Goal: Task Accomplishment & Management: Complete application form

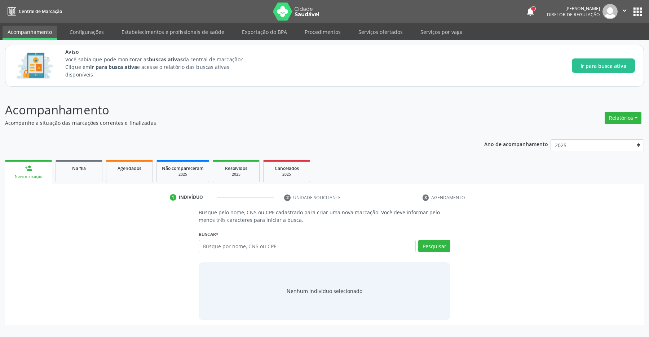
click at [638, 6] on button "apps" at bounding box center [637, 11] width 13 height 13
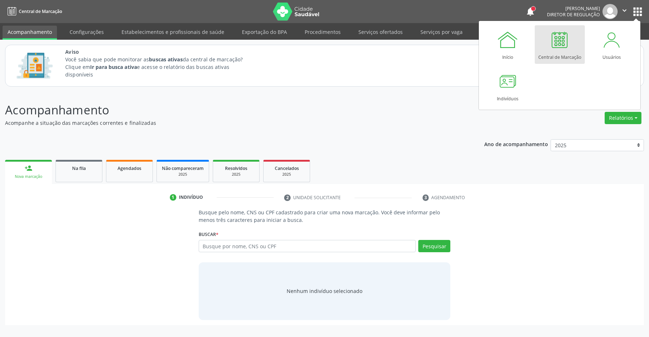
click at [550, 49] on div at bounding box center [559, 40] width 22 height 22
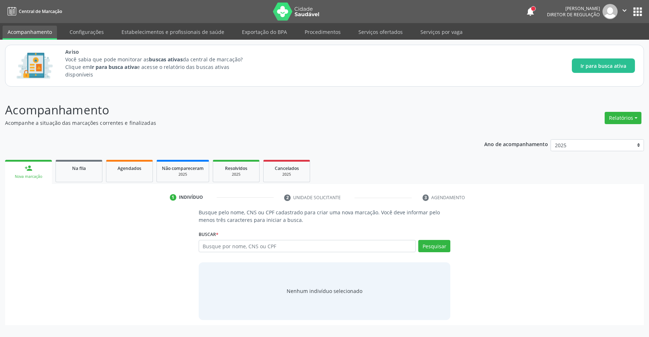
click at [226, 249] on input "text" at bounding box center [307, 246] width 217 height 12
click at [223, 248] on input "text" at bounding box center [307, 246] width 217 height 12
click at [214, 246] on input "text" at bounding box center [307, 246] width 217 height 12
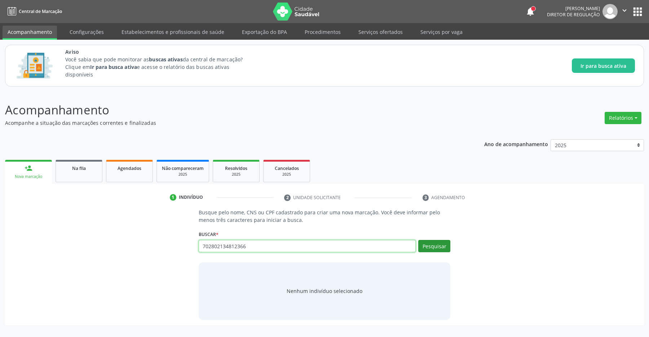
type input "702802134812366"
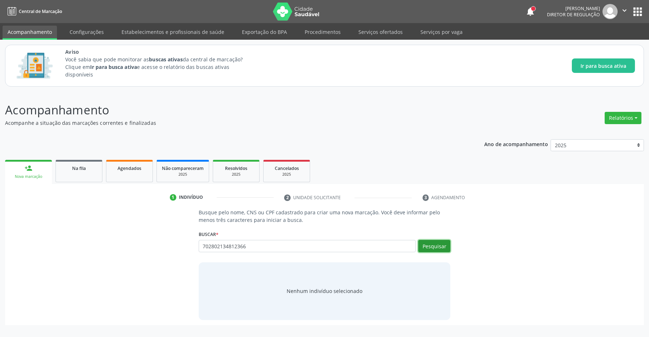
click at [429, 244] on button "Pesquisar" at bounding box center [434, 246] width 32 height 12
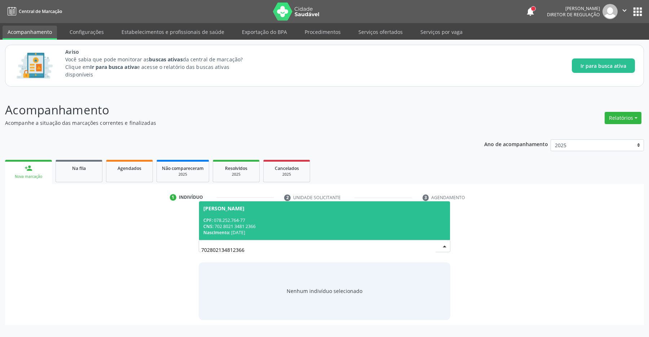
click at [257, 212] on span "[PERSON_NAME] CPF: 078.252.764-77 CNS: 702 8021 3481 2366 Nascimento: [DATE]" at bounding box center [324, 220] width 251 height 39
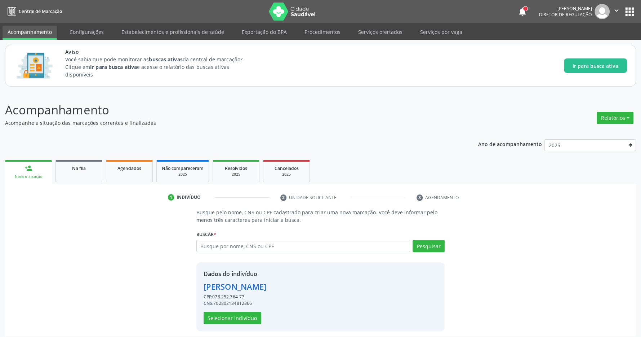
scroll to position [5, 0]
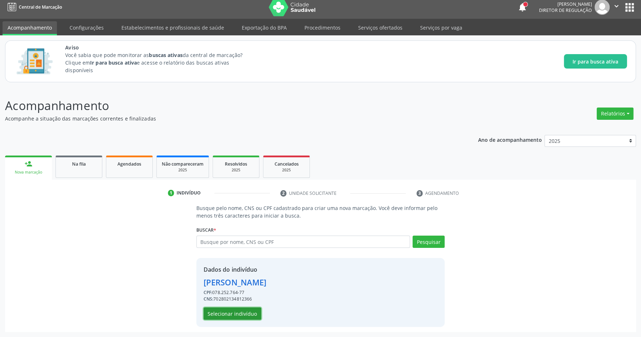
click at [239, 311] on button "Selecionar indivíduo" at bounding box center [233, 313] width 58 height 12
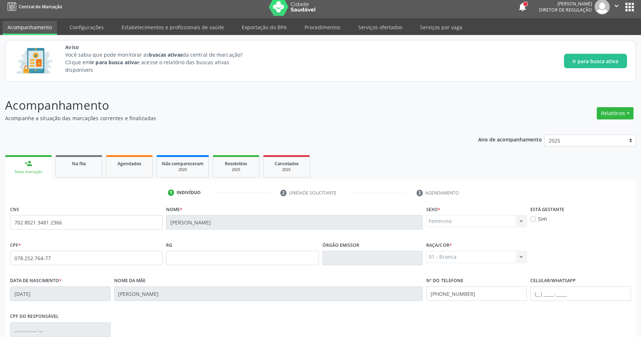
scroll to position [107, 0]
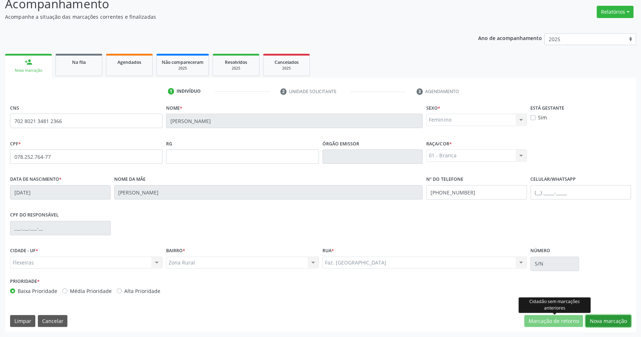
click at [613, 316] on button "Nova marcação" at bounding box center [608, 321] width 45 height 12
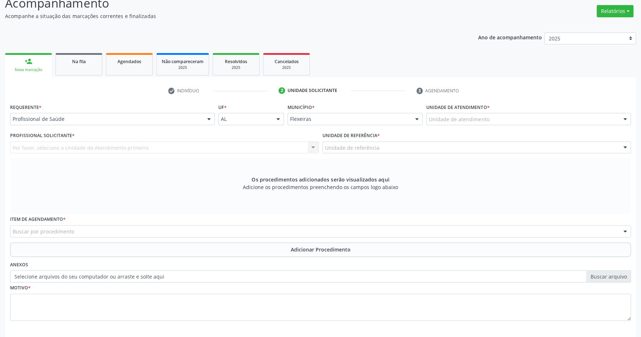
scroll to position [139, 0]
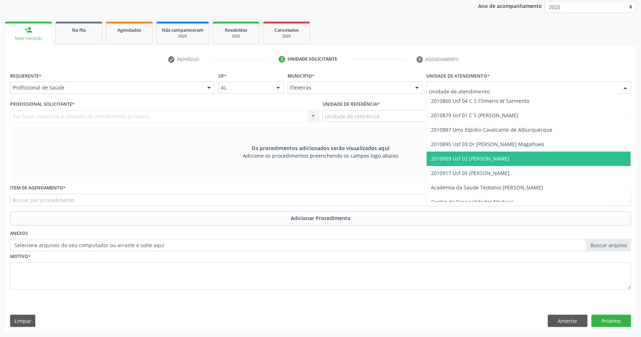
click at [510, 159] on span "2010909 Usf 02 [PERSON_NAME]" at bounding box center [470, 158] width 79 height 7
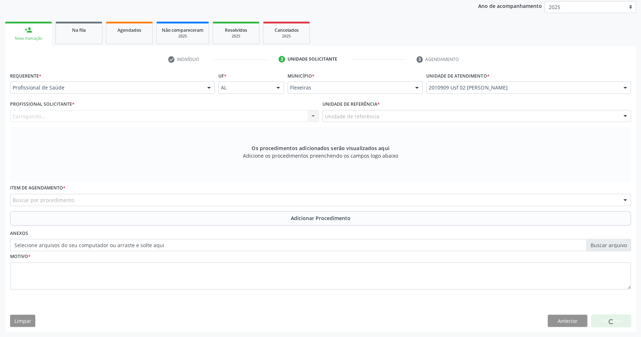
click at [525, 116] on div "Unidade de referência" at bounding box center [477, 116] width 309 height 12
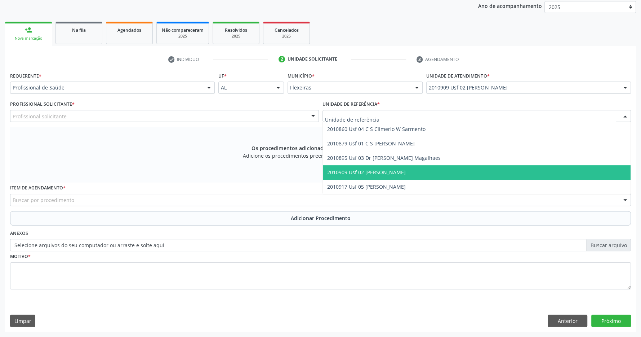
click at [528, 169] on span "2010909 Usf 02 [PERSON_NAME]" at bounding box center [477, 172] width 308 height 14
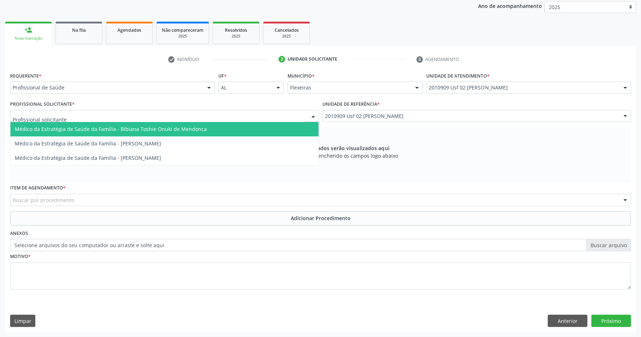
click at [253, 117] on div at bounding box center [164, 116] width 309 height 12
click at [231, 128] on span "Médico da Estratégia de Saúde da Família - Bibiana Toshie Onuki de Mendonca" at bounding box center [164, 129] width 308 height 14
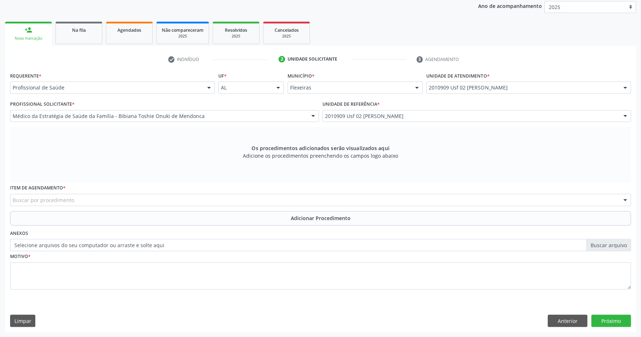
click at [104, 202] on div "Buscar por procedimento" at bounding box center [320, 200] width 621 height 12
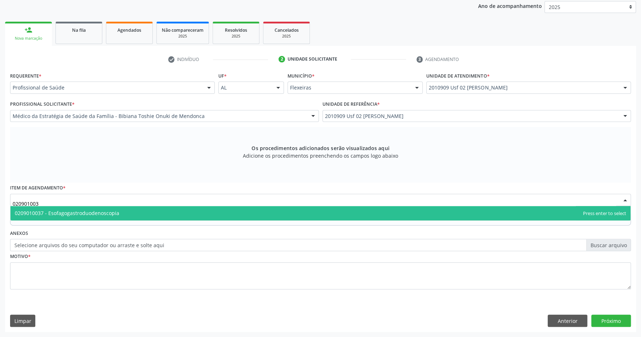
type input "0209010037"
click at [198, 209] on span "0209010037 - Esofagogastroduodenoscopia" at bounding box center [320, 213] width 620 height 14
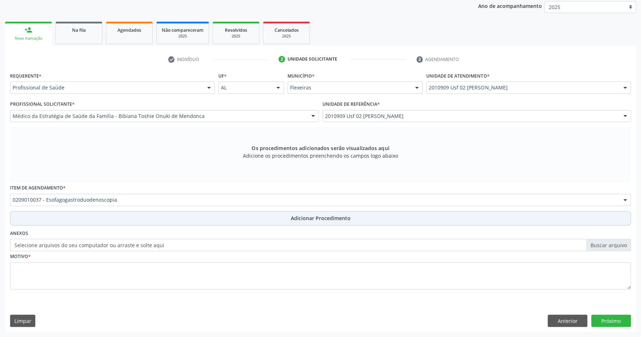
click at [335, 215] on span "Adicionar Procedimento" at bounding box center [321, 218] width 60 height 8
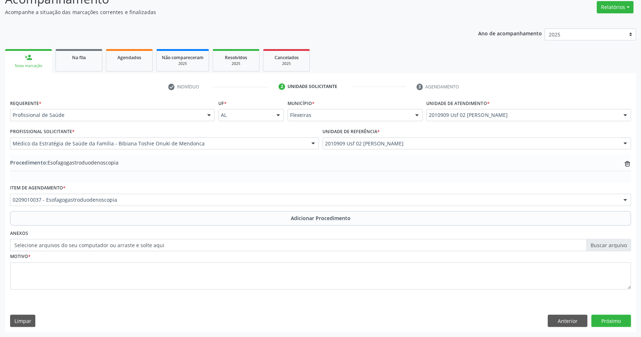
scroll to position [111, 0]
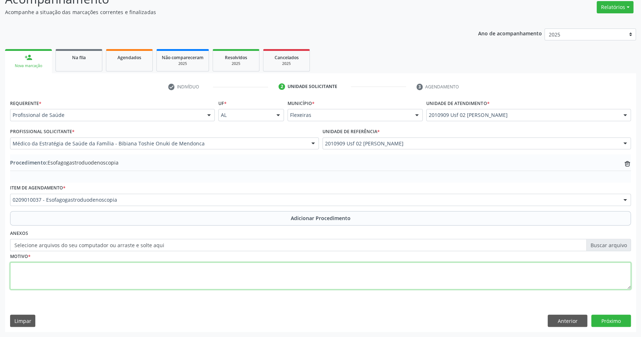
click at [120, 270] on textarea at bounding box center [320, 275] width 621 height 27
drag, startPoint x: 77, startPoint y: 265, endPoint x: 76, endPoint y: 268, distance: 3.8
click at [214, 264] on textarea "PACIENTE COM DOR EPIGÁSTRICA 3 ANOS, REFRATARIA AO USO DE" at bounding box center [320, 275] width 621 height 27
type textarea "PACIENTE COM DOR EPIGÁSTRICA 3 ANOS, REFRATARIA AO USO DE PANTAPRAZOL 40MG REFE…"
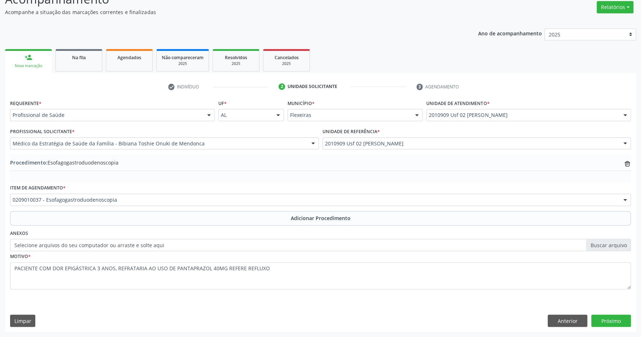
click at [259, 292] on fieldset "Motivo * PACIENTE COM DOR EPIGÁSTRICA 3 ANOS, REFRATARIA AO USO DE PANTAPRAZOL …" at bounding box center [320, 272] width 621 height 43
click at [609, 320] on button "Próximo" at bounding box center [611, 320] width 40 height 12
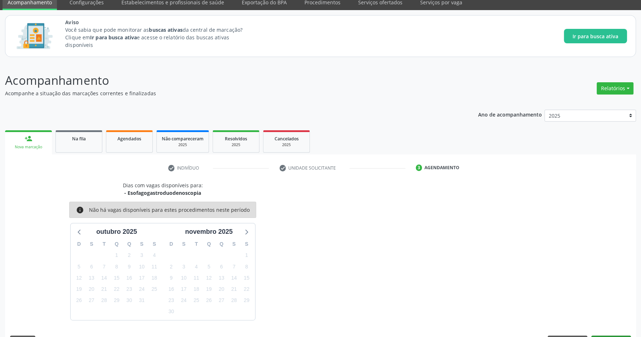
scroll to position [51, 0]
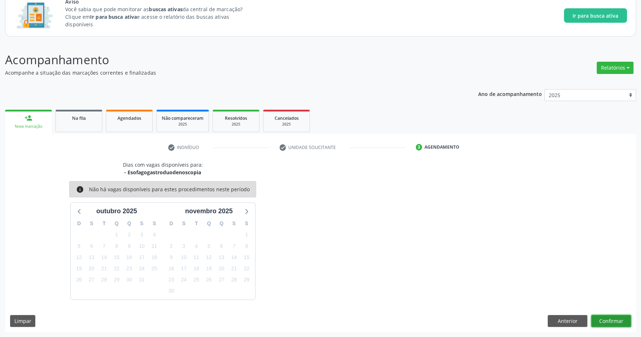
click at [614, 317] on button "Confirmar" at bounding box center [611, 321] width 40 height 12
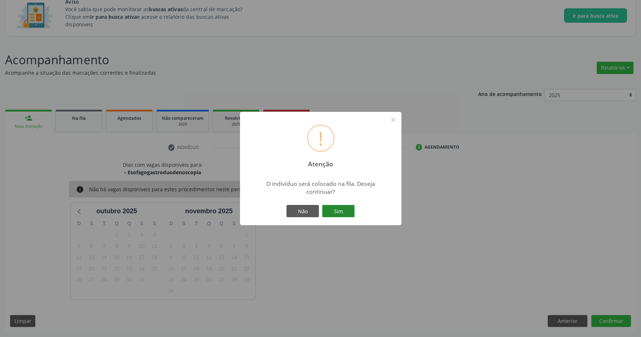
click at [333, 211] on button "Sim" at bounding box center [338, 211] width 32 height 12
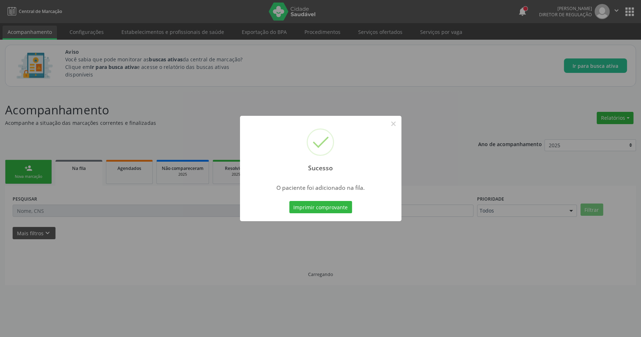
scroll to position [0, 0]
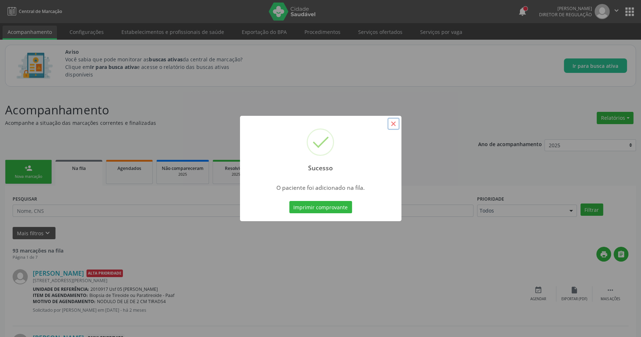
click at [393, 124] on button "×" at bounding box center [393, 123] width 12 height 12
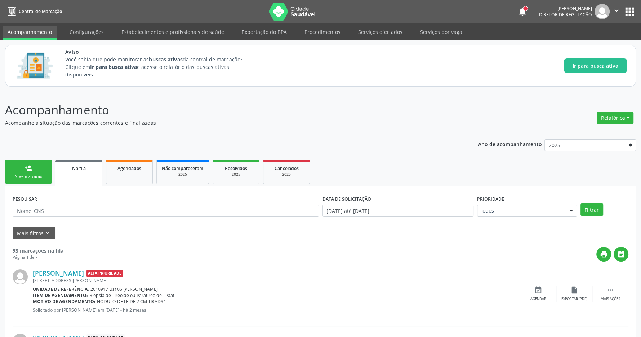
click at [627, 11] on button "apps" at bounding box center [629, 11] width 13 height 13
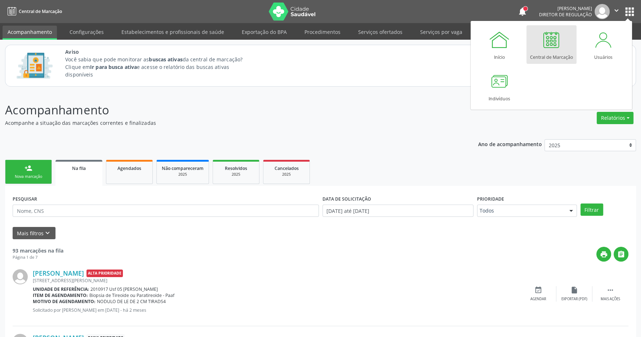
click at [546, 54] on div "Central de Marcação" at bounding box center [551, 55] width 43 height 10
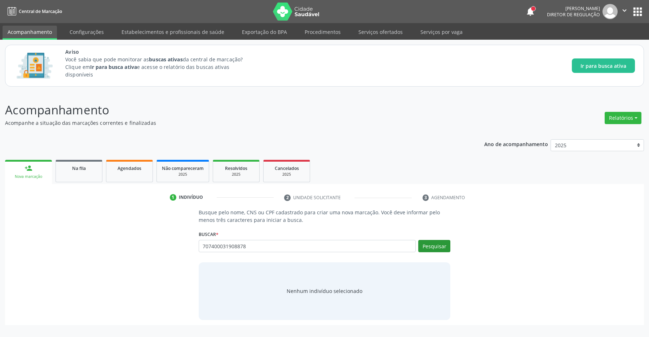
type input "707400031908878"
click at [438, 250] on button "Pesquisar" at bounding box center [434, 246] width 32 height 12
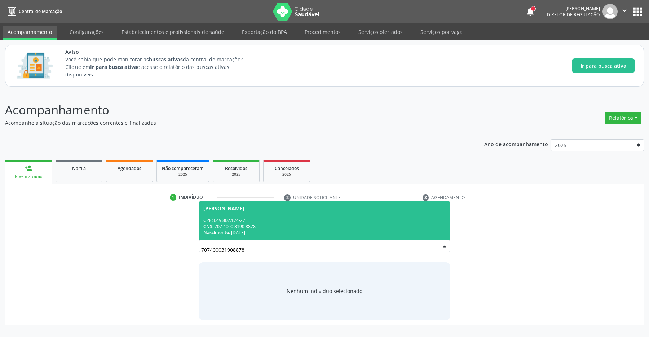
click at [268, 210] on div "Cledonice da Silva" at bounding box center [324, 208] width 243 height 6
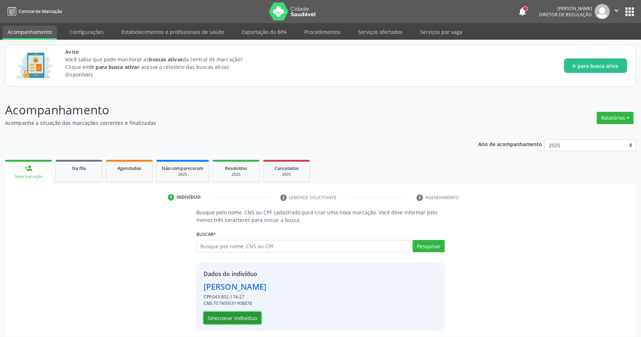
click at [250, 315] on button "Selecionar indivíduo" at bounding box center [233, 317] width 58 height 12
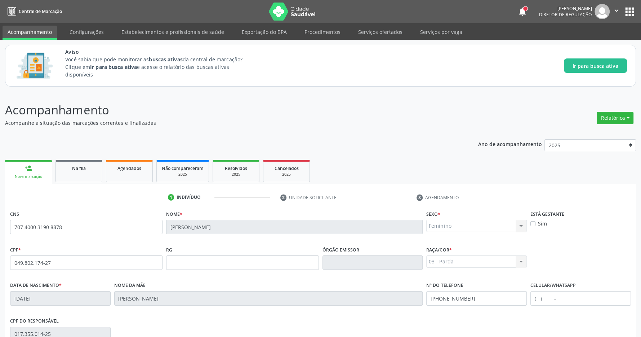
scroll to position [107, 0]
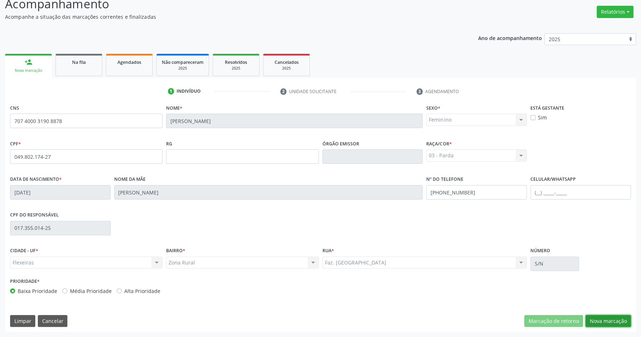
click at [615, 318] on button "Nova marcação" at bounding box center [608, 321] width 45 height 12
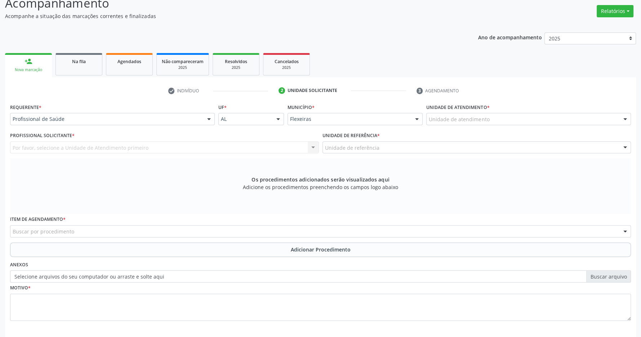
click at [544, 124] on div "Unidade de atendimento" at bounding box center [528, 119] width 205 height 12
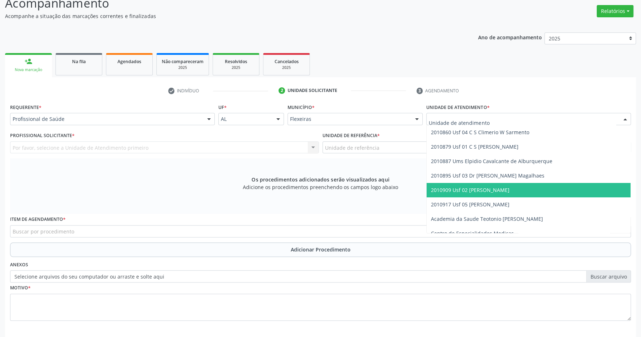
click at [531, 186] on span "2010909 Usf 02 [PERSON_NAME]" at bounding box center [529, 190] width 204 height 14
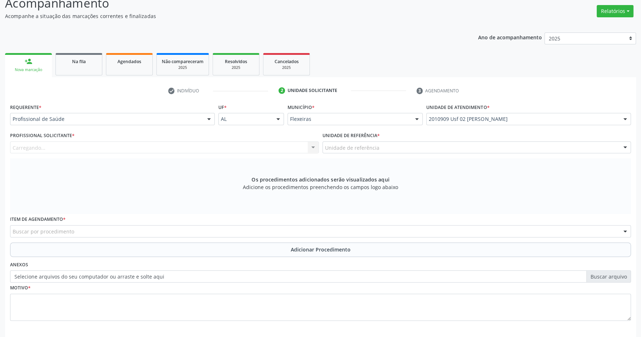
click at [520, 147] on div "Unidade de referência" at bounding box center [477, 147] width 309 height 12
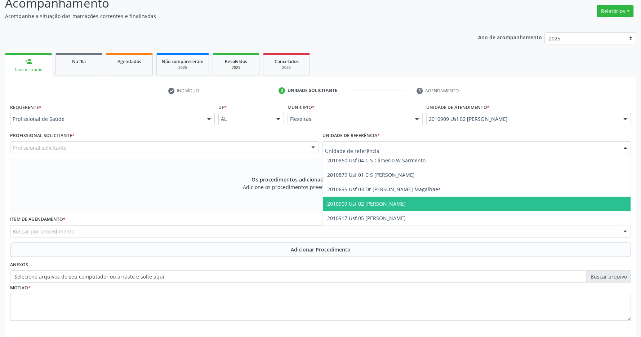
click at [522, 200] on span "2010909 Usf 02 [PERSON_NAME]" at bounding box center [477, 203] width 308 height 14
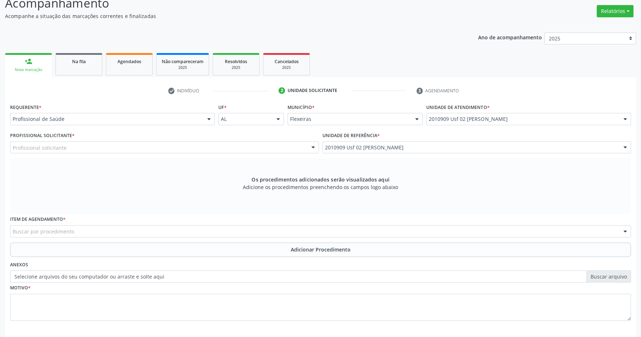
click at [276, 147] on div "Profissional solicitante" at bounding box center [164, 147] width 309 height 12
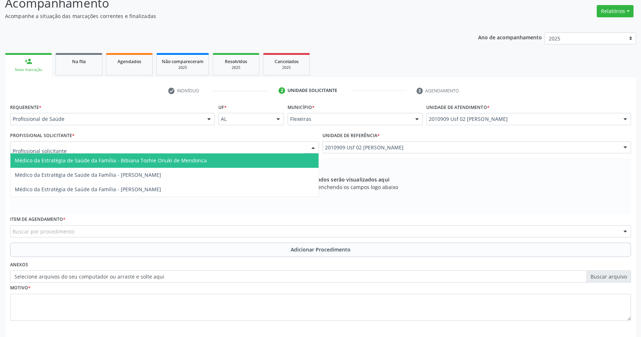
click at [268, 166] on span "Médico da Estratégia de Saúde da Família - Bibiana Toshie Onuki de Mendonca" at bounding box center [164, 160] width 308 height 14
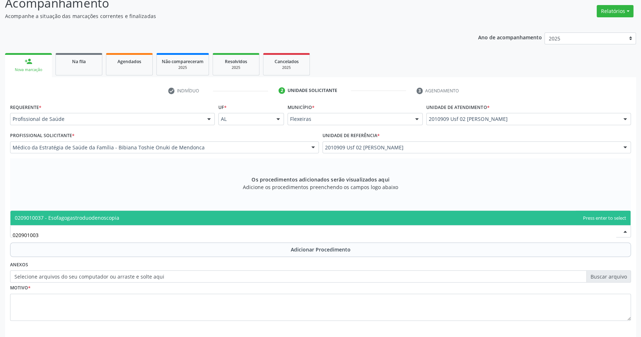
type input "0209010037"
click at [48, 215] on span "0209010037 - Esofagogastroduodenoscopia" at bounding box center [67, 217] width 105 height 7
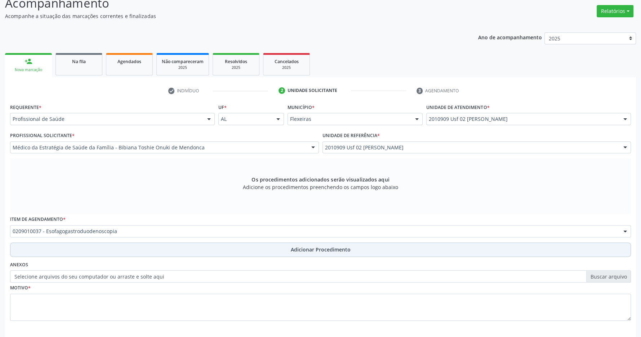
click at [286, 254] on button "Adicionar Procedimento" at bounding box center [320, 249] width 621 height 14
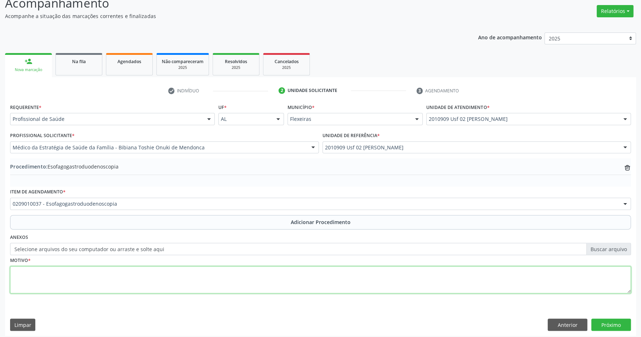
click at [106, 274] on textarea at bounding box center [320, 279] width 621 height 27
click at [101, 274] on textarea "EPIGASTRALGIA HÁ 1 MÊS" at bounding box center [320, 279] width 621 height 27
click at [96, 281] on textarea "EPIGASTRALGIA HÁ 1 MÊS" at bounding box center [320, 279] width 621 height 27
type textarea "EPIGASTRALGIA HÁ 1 MÊS, INCHAÇO E QUEIMAÇÃO"
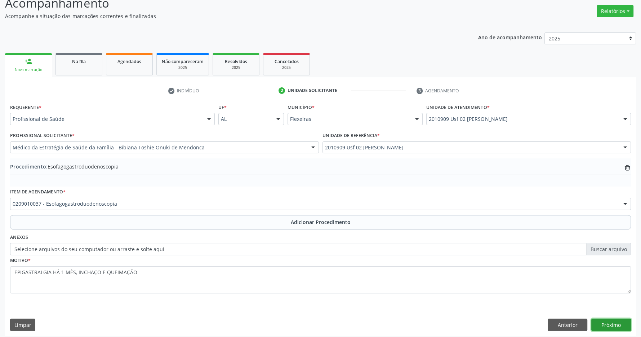
click at [616, 324] on button "Próximo" at bounding box center [611, 324] width 40 height 12
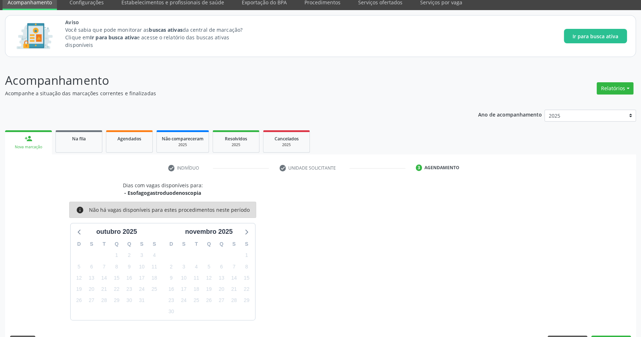
scroll to position [51, 0]
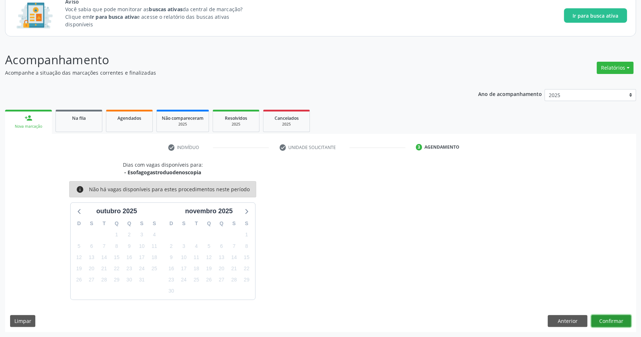
click at [620, 316] on button "Confirmar" at bounding box center [611, 321] width 40 height 12
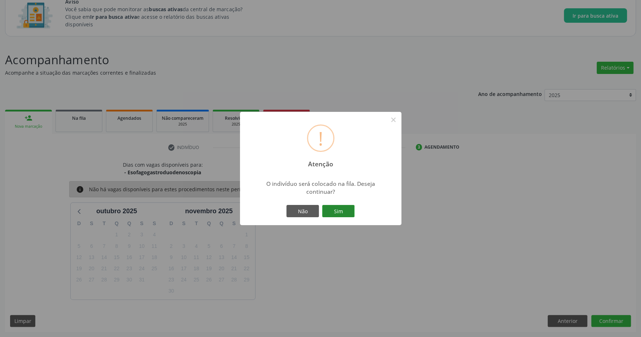
click at [339, 214] on button "Sim" at bounding box center [338, 211] width 32 height 12
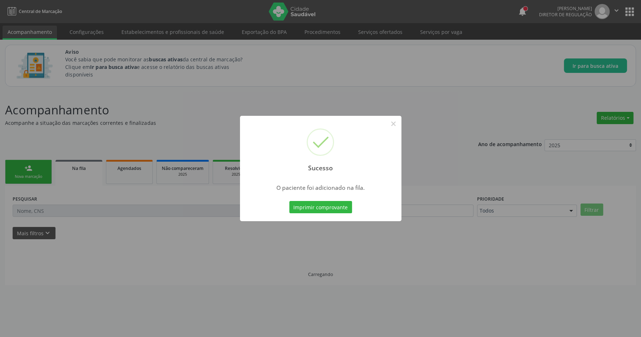
scroll to position [0, 0]
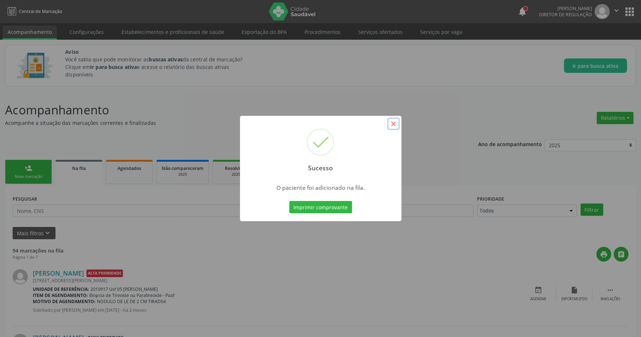
click at [393, 124] on button "×" at bounding box center [393, 123] width 12 height 12
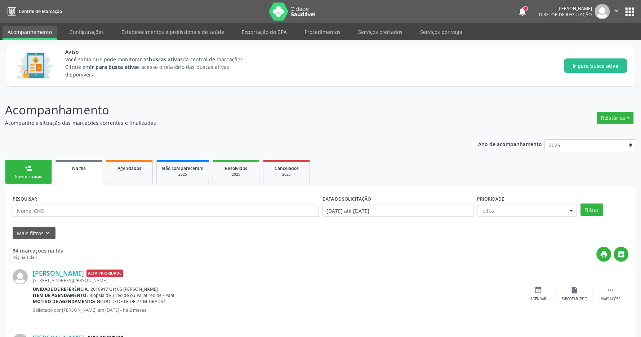
click at [626, 5] on div "notifications Regina Rafaela dos Santos Silva Diretor de regulação  Configuraç…" at bounding box center [576, 11] width 119 height 15
click at [628, 8] on button "apps" at bounding box center [629, 11] width 13 height 13
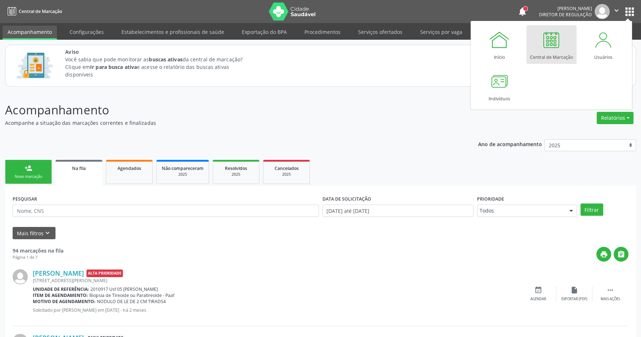
click at [547, 49] on div at bounding box center [552, 40] width 22 height 22
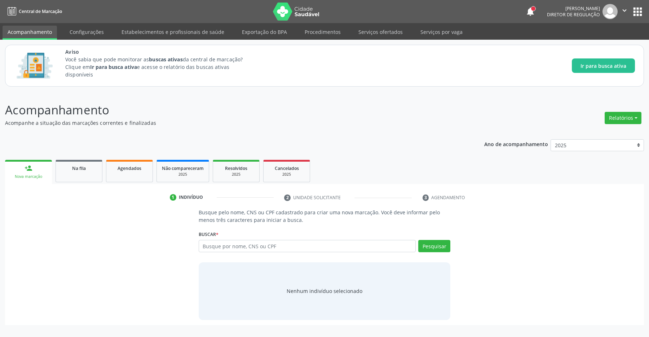
click at [219, 247] on input "text" at bounding box center [307, 246] width 217 height 12
type input "700109943224812"
click at [441, 248] on button "Pesquisar" at bounding box center [434, 246] width 32 height 12
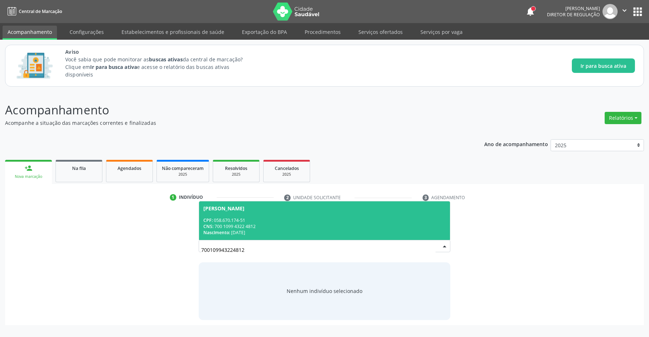
click at [295, 226] on div "CNS: 700 1099 4322 4812" at bounding box center [324, 226] width 243 height 6
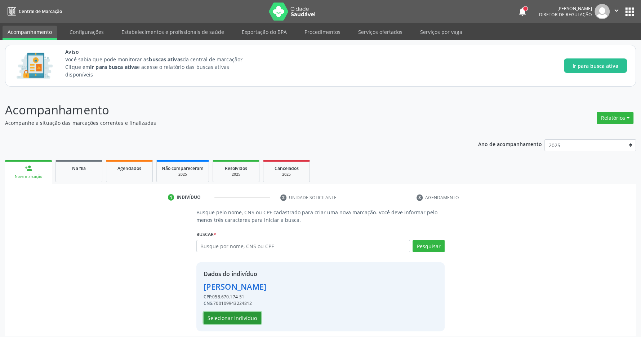
click at [239, 318] on button "Selecionar indivíduo" at bounding box center [233, 317] width 58 height 12
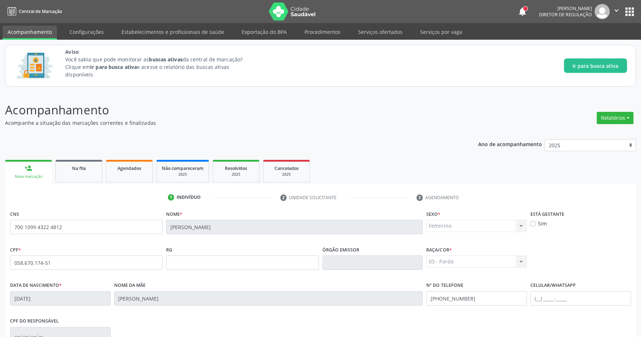
scroll to position [107, 0]
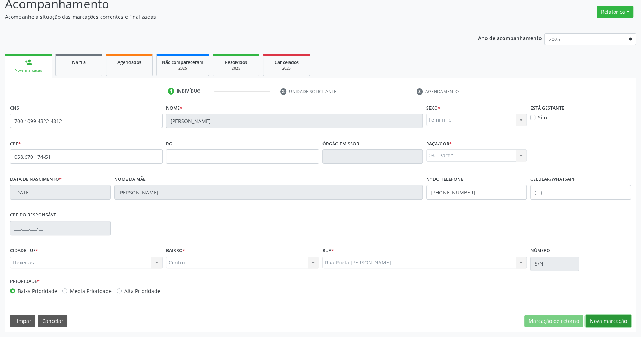
click at [608, 316] on button "Nova marcação" at bounding box center [608, 321] width 45 height 12
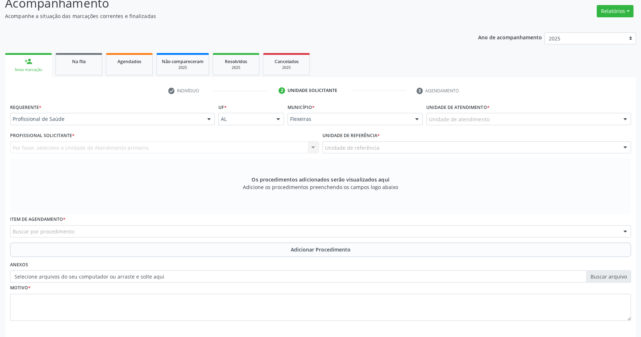
scroll to position [139, 0]
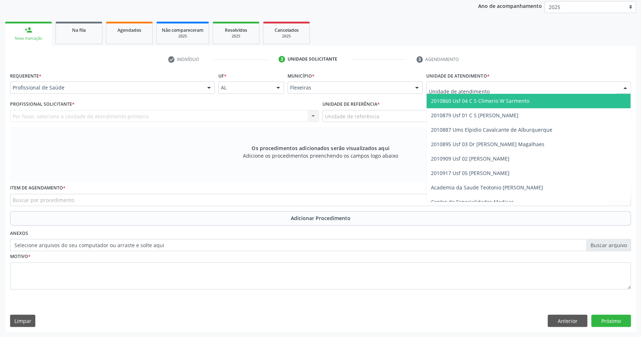
click at [511, 85] on div at bounding box center [528, 87] width 205 height 12
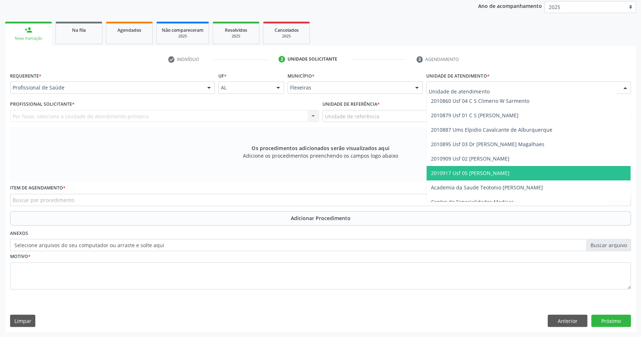
click at [507, 173] on span "2010917 Usf 05 [PERSON_NAME]" at bounding box center [470, 172] width 79 height 7
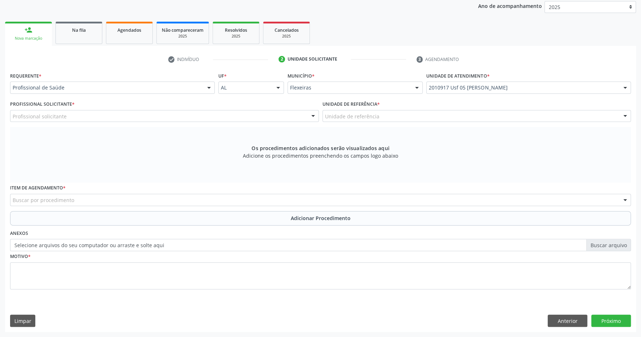
click at [504, 115] on div "Unidade de referência" at bounding box center [477, 116] width 309 height 12
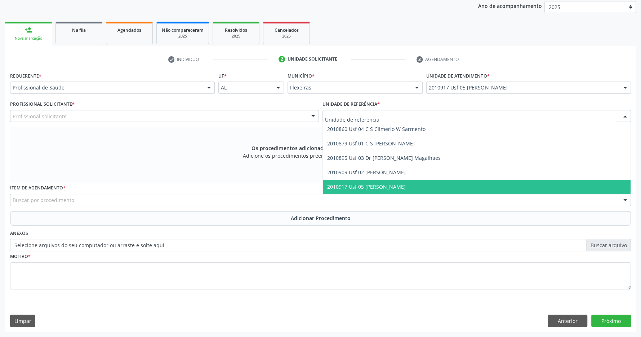
click at [501, 184] on span "2010917 Usf 05 [PERSON_NAME]" at bounding box center [477, 186] width 308 height 14
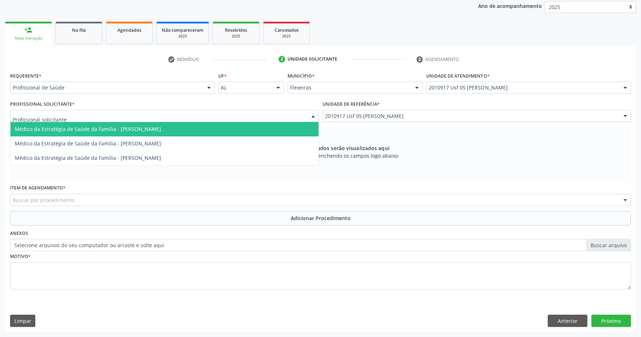
click at [283, 112] on div at bounding box center [164, 116] width 309 height 12
click at [246, 132] on span "Médico da Estratégia de Saúde da Família - Andreya Janniffer Barbosa Honorato" at bounding box center [164, 129] width 308 height 14
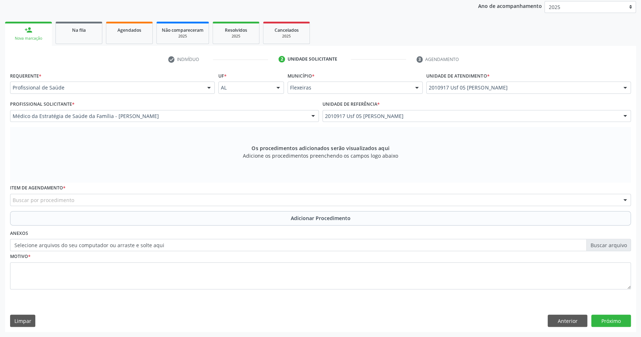
click at [243, 196] on div "Buscar por procedimento" at bounding box center [320, 200] width 621 height 12
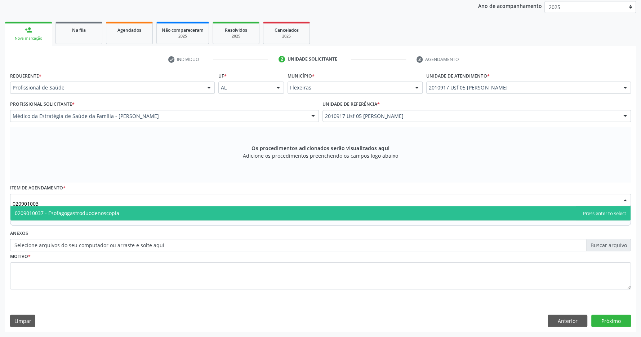
type input "0209010037"
click at [225, 214] on span "0209010037 - Esofagogastroduodenoscopia" at bounding box center [320, 213] width 620 height 14
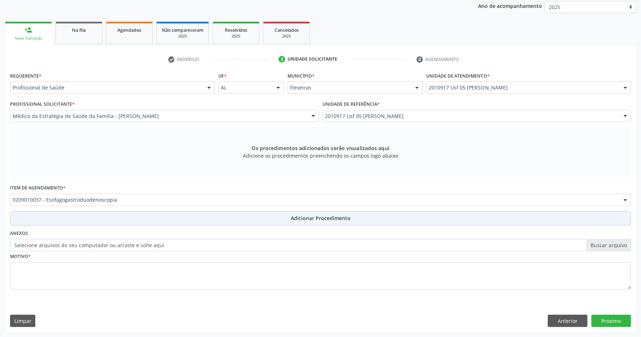
click at [279, 214] on button "Adicionar Procedimento" at bounding box center [320, 218] width 621 height 14
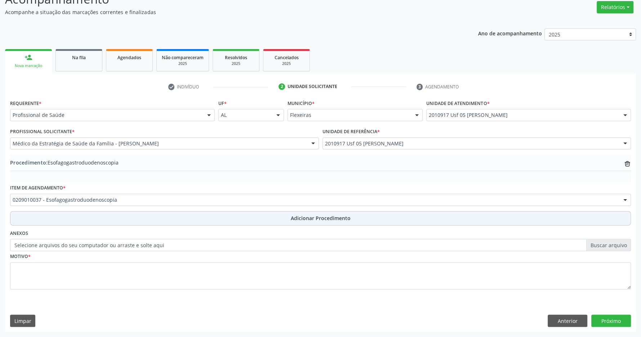
scroll to position [111, 0]
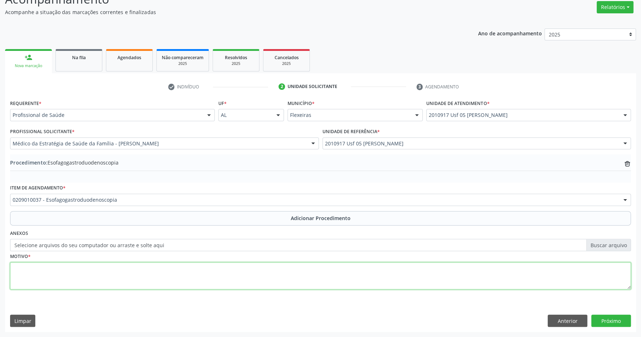
click at [198, 272] on textarea at bounding box center [320, 275] width 621 height 27
type textarea "h.PYLORI"
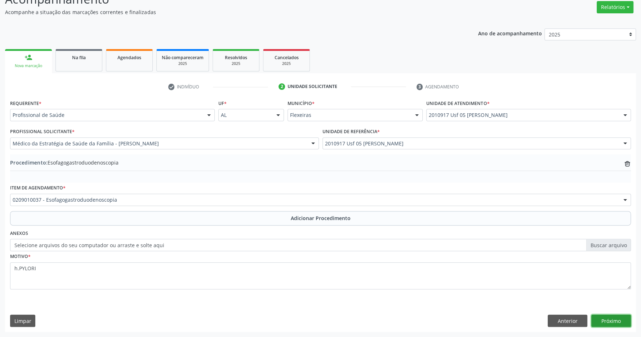
click at [614, 319] on button "Próximo" at bounding box center [611, 320] width 40 height 12
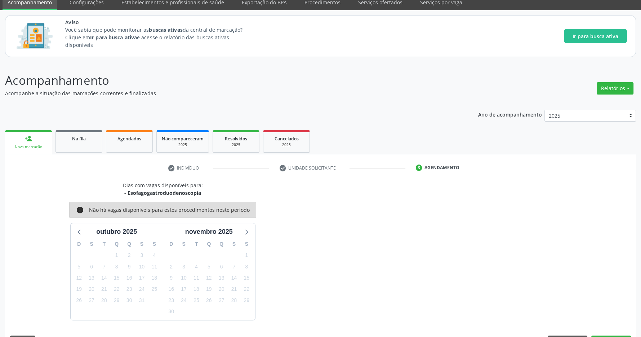
scroll to position [51, 0]
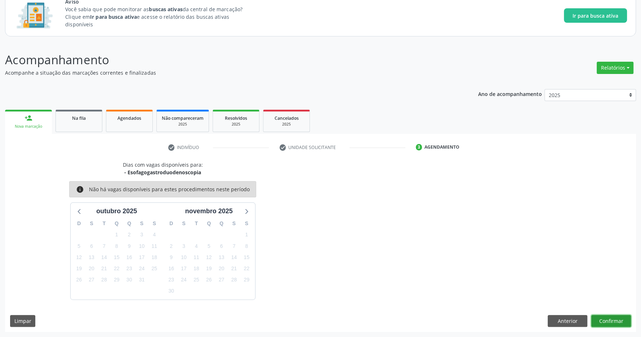
click at [613, 319] on button "Confirmar" at bounding box center [611, 321] width 40 height 12
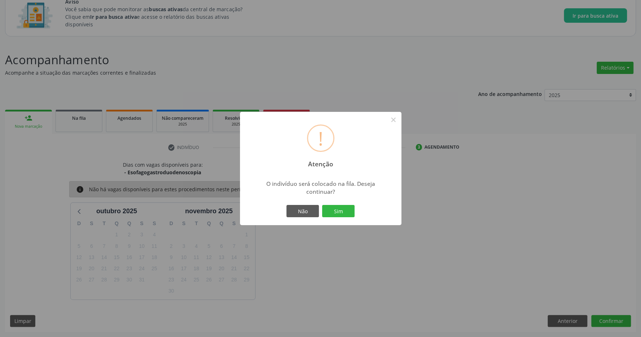
click at [362, 214] on div "! Atenção × O indivíduo será colocado na fila. Deseja continuar? Não Sim" at bounding box center [320, 168] width 161 height 113
click at [342, 206] on button "Sim" at bounding box center [338, 211] width 32 height 12
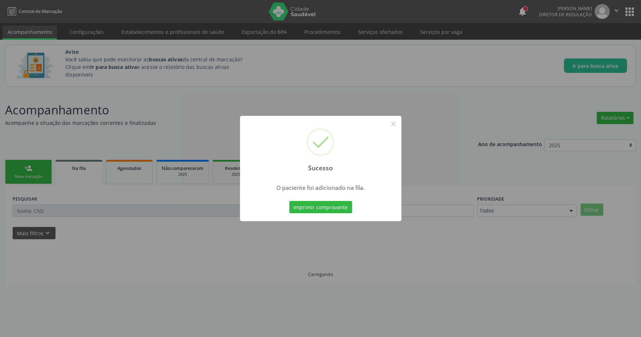
scroll to position [0, 0]
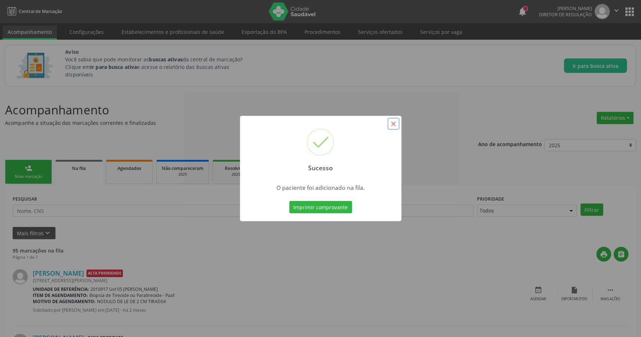
click at [391, 124] on button "×" at bounding box center [393, 123] width 12 height 12
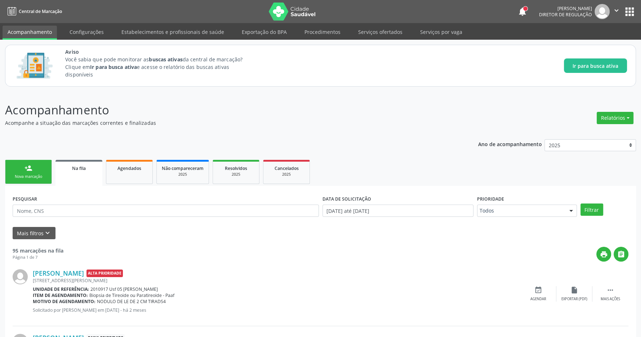
click at [629, 12] on button "apps" at bounding box center [629, 11] width 13 height 13
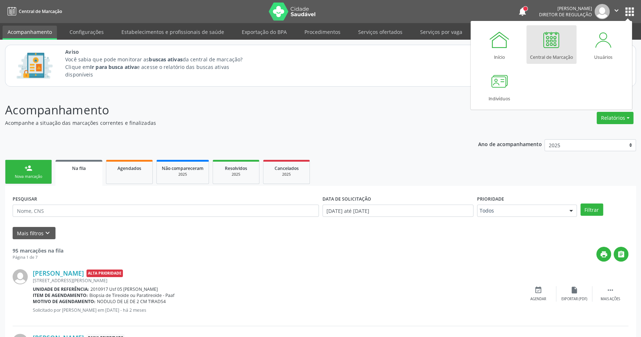
click at [553, 45] on div at bounding box center [552, 40] width 22 height 22
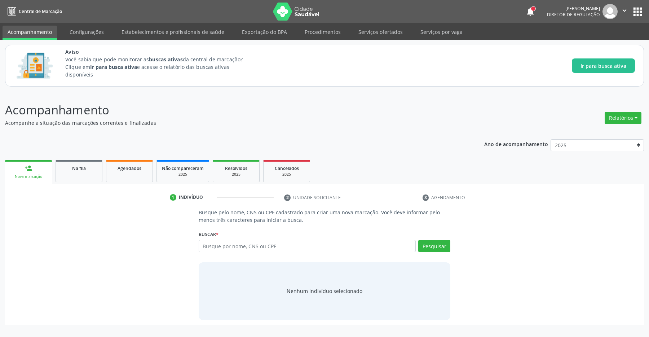
click at [317, 245] on input "text" at bounding box center [307, 246] width 217 height 12
click at [302, 249] on input "7012" at bounding box center [307, 246] width 217 height 12
type input "701803225937873"
click at [443, 239] on div "Buscar * Busque por nome, CNS ou CPF Nenhum resultado encontrado para: " " Não …" at bounding box center [325, 242] width 252 height 28
click at [433, 247] on button "Pesquisar" at bounding box center [434, 246] width 32 height 12
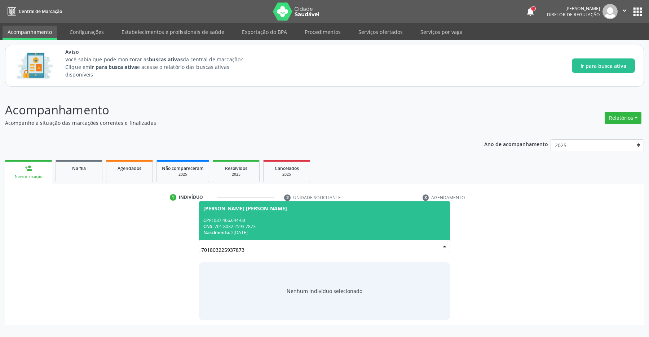
click at [232, 210] on div "[PERSON_NAME] [PERSON_NAME]" at bounding box center [245, 208] width 84 height 6
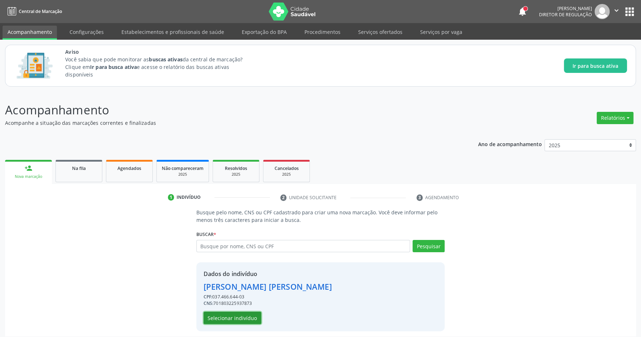
click at [243, 315] on button "Selecionar indivíduo" at bounding box center [233, 317] width 58 height 12
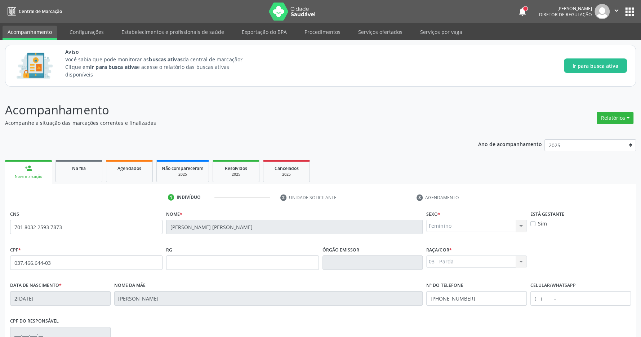
scroll to position [107, 0]
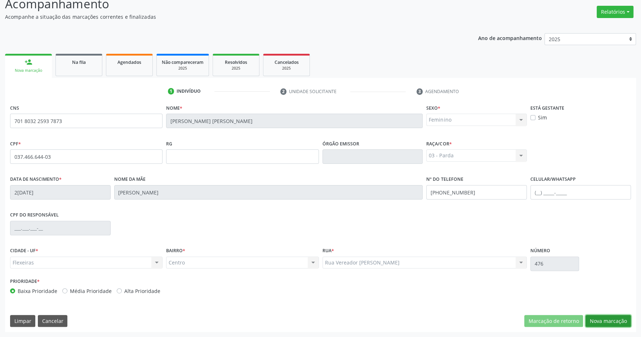
click at [607, 319] on button "Nova marcação" at bounding box center [608, 321] width 45 height 12
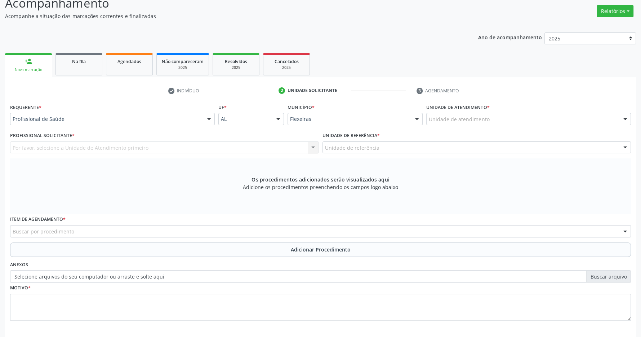
scroll to position [139, 0]
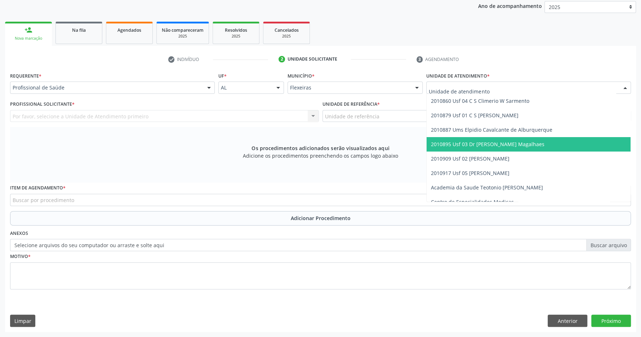
click at [486, 142] on span "2010895 Usf 03 Dr [PERSON_NAME] Magalhaes" at bounding box center [488, 144] width 114 height 7
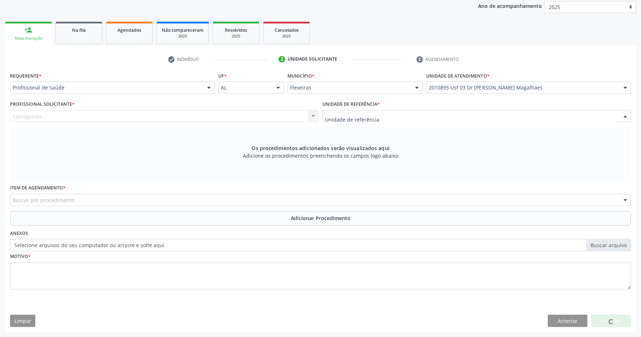
click at [486, 118] on div at bounding box center [477, 116] width 309 height 12
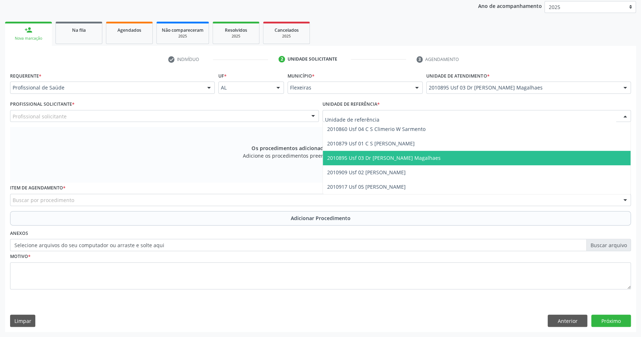
click at [483, 157] on span "2010895 Usf 03 Dr [PERSON_NAME] Magalhaes" at bounding box center [477, 158] width 308 height 14
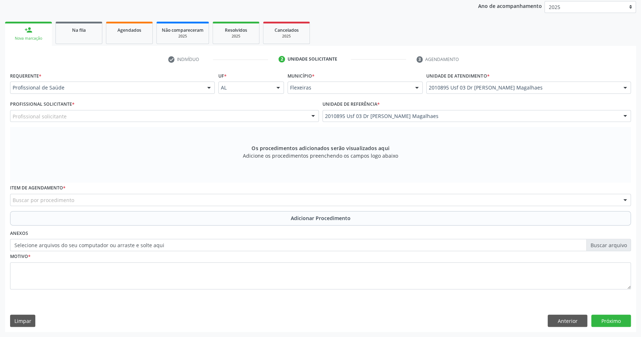
click at [266, 115] on div "Profissional solicitante" at bounding box center [164, 116] width 309 height 12
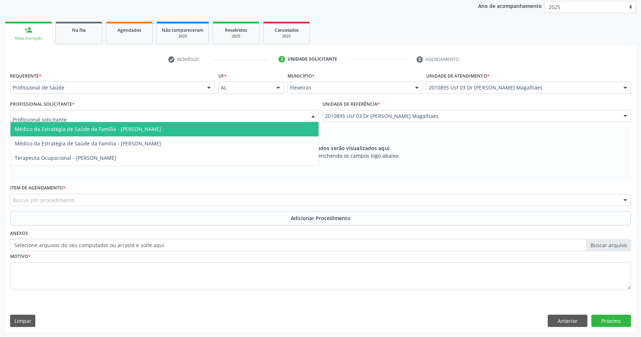
click at [258, 129] on span "Médico da Estratégia de Saúde da Família - Caroline Calixto Barros Sampaio Fern…" at bounding box center [164, 129] width 308 height 14
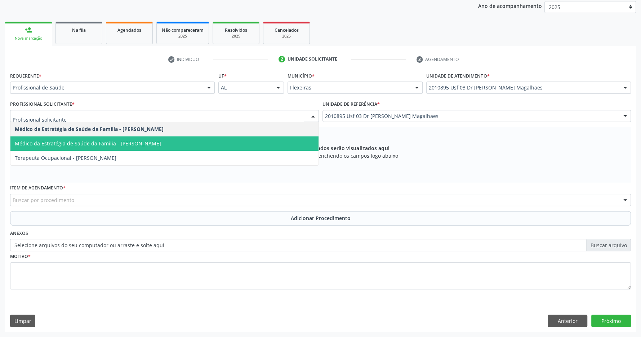
click at [219, 142] on span "Médico da Estratégia de Saúde da Família - Caroline Torres de Almeida" at bounding box center [164, 143] width 308 height 14
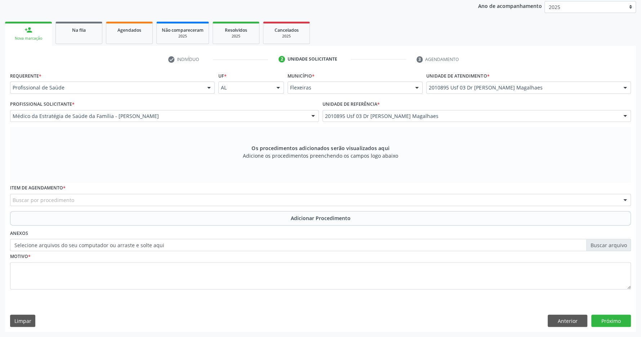
click at [171, 199] on div "Buscar por procedimento" at bounding box center [320, 200] width 621 height 12
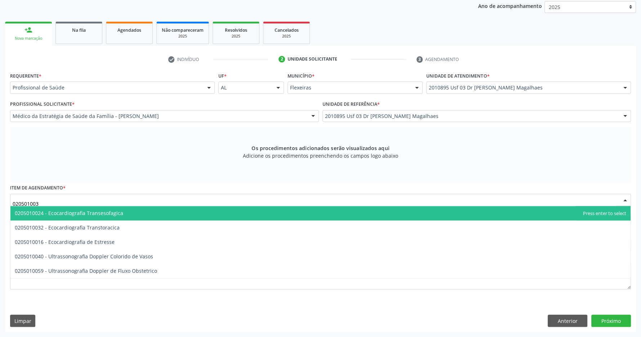
type input "0205010032"
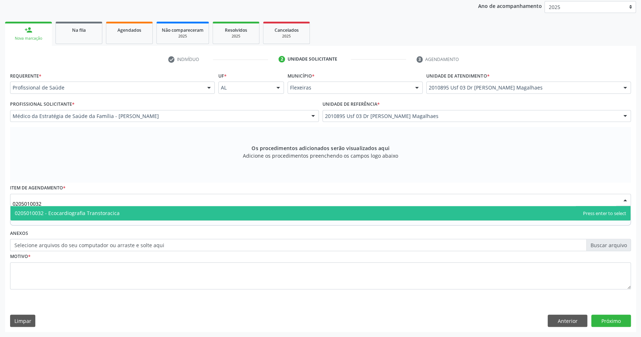
click at [134, 209] on span "0205010032 - Ecocardiografia Transtoracica" at bounding box center [320, 213] width 620 height 14
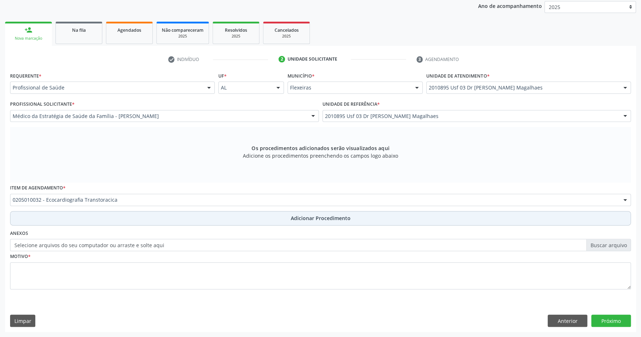
click at [305, 223] on button "Adicionar Procedimento" at bounding box center [320, 218] width 621 height 14
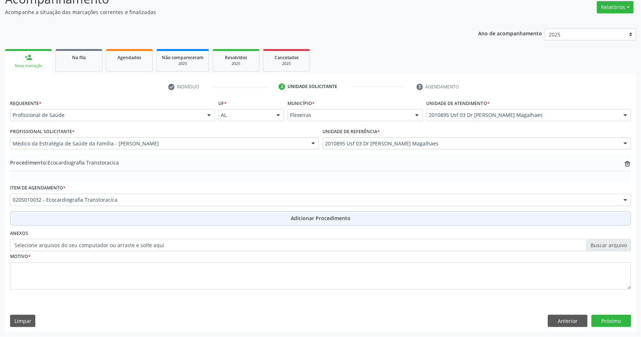
scroll to position [111, 0]
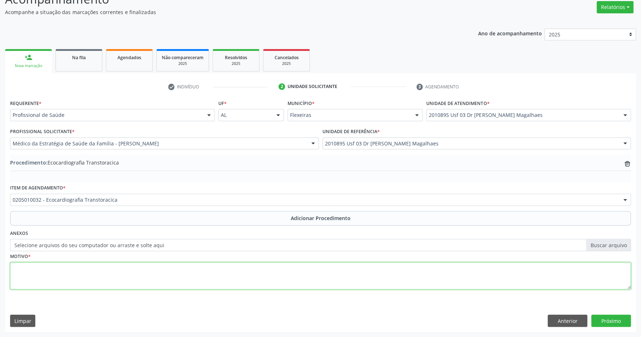
click at [156, 276] on textarea at bounding box center [320, 275] width 621 height 27
click at [96, 267] on textarea "PACIENTE COM HISTORIA FAMILIAT DE IAM E AVC" at bounding box center [320, 275] width 621 height 27
type textarea "PACIENTE COM HISTORIA FAMILIAR DE IAM E AVC"
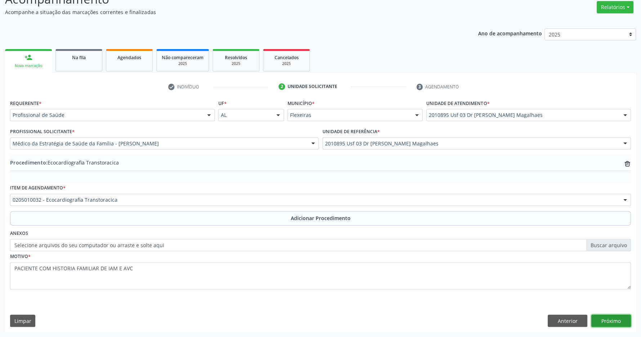
click at [610, 318] on button "Próximo" at bounding box center [611, 320] width 40 height 12
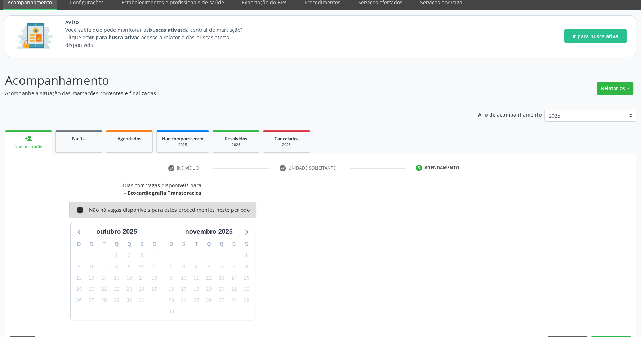
scroll to position [51, 0]
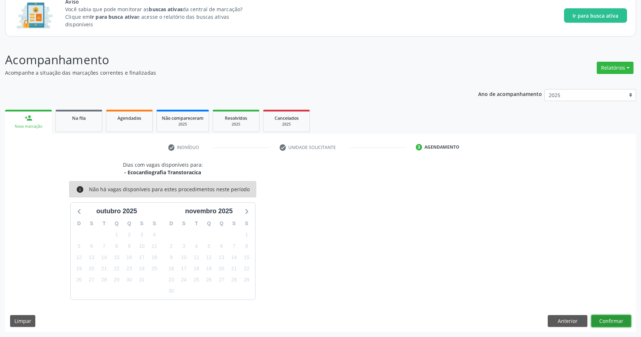
click at [621, 323] on button "Confirmar" at bounding box center [611, 321] width 40 height 12
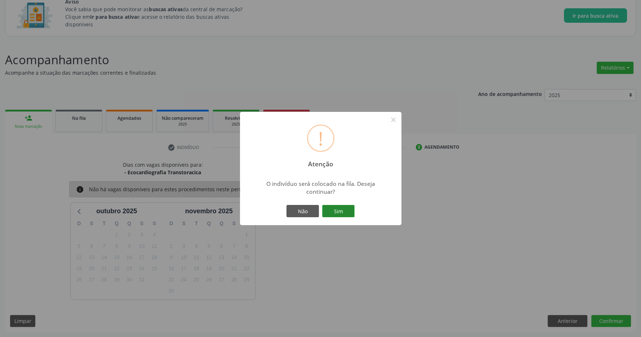
click at [347, 215] on button "Sim" at bounding box center [338, 211] width 32 height 12
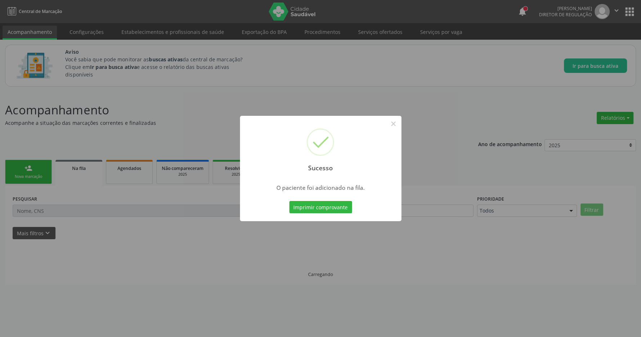
scroll to position [0, 0]
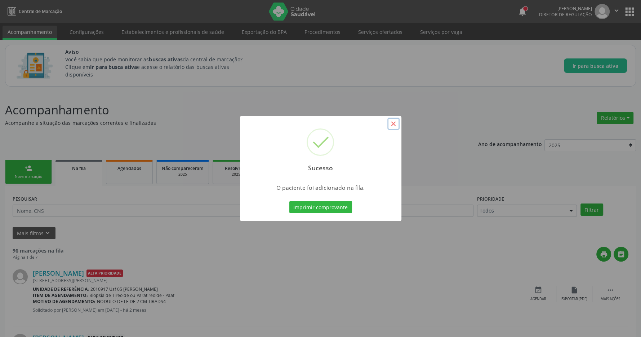
click at [391, 124] on button "×" at bounding box center [393, 123] width 12 height 12
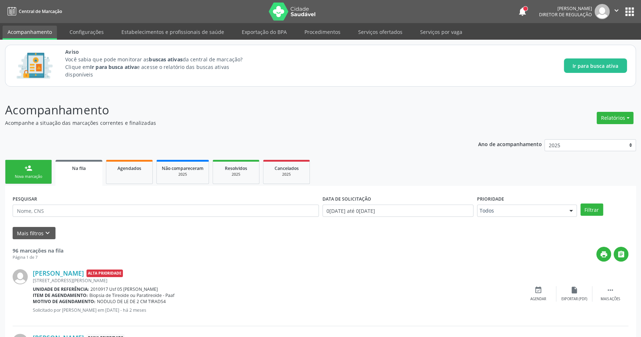
click at [634, 7] on button "apps" at bounding box center [629, 11] width 13 height 13
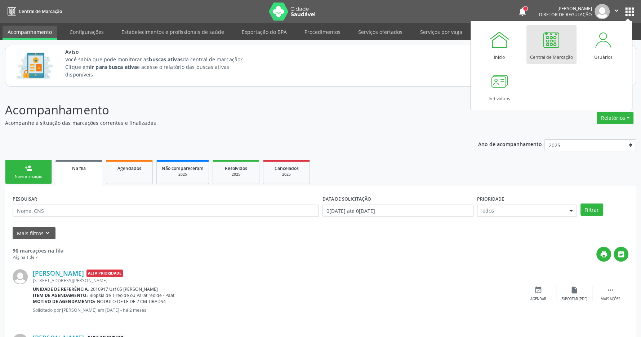
click at [542, 50] on div at bounding box center [552, 40] width 22 height 22
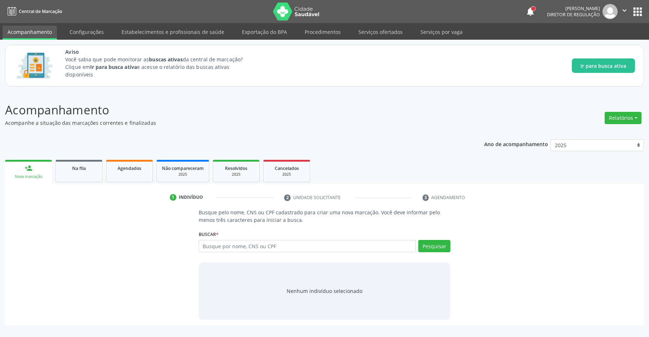
click at [225, 247] on input "text" at bounding box center [307, 246] width 217 height 12
type input "702607769217143"
click at [427, 246] on button "Pesquisar" at bounding box center [434, 246] width 32 height 12
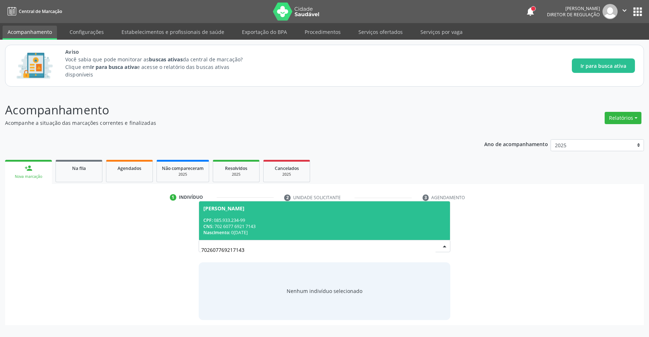
click at [252, 220] on div "CPF: 085.933.234-99" at bounding box center [324, 220] width 243 height 6
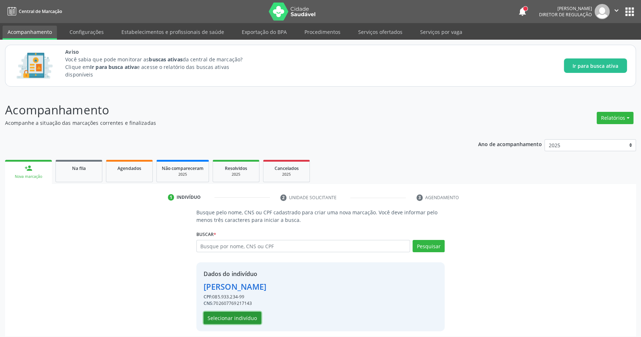
click at [234, 320] on button "Selecionar indivíduo" at bounding box center [233, 317] width 58 height 12
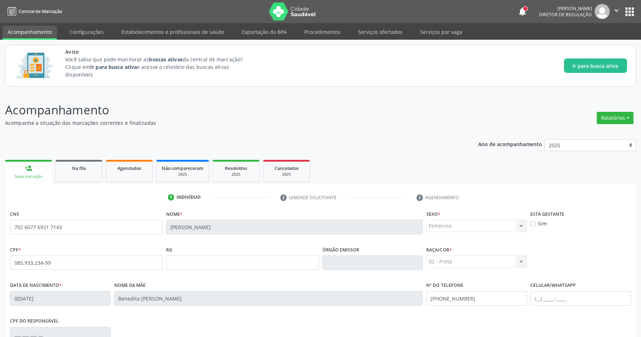
scroll to position [107, 0]
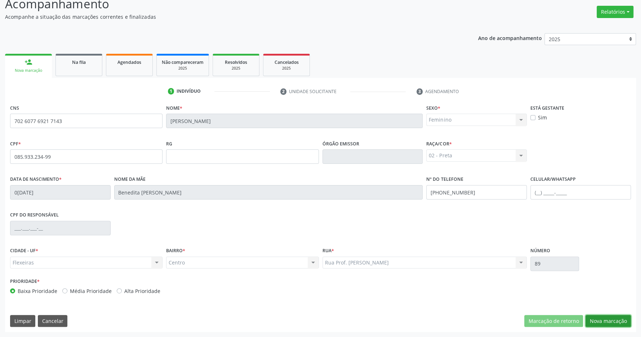
click at [612, 319] on button "Nova marcação" at bounding box center [608, 321] width 45 height 12
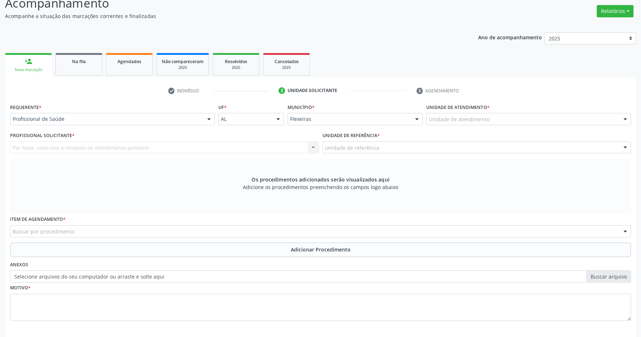
scroll to position [139, 0]
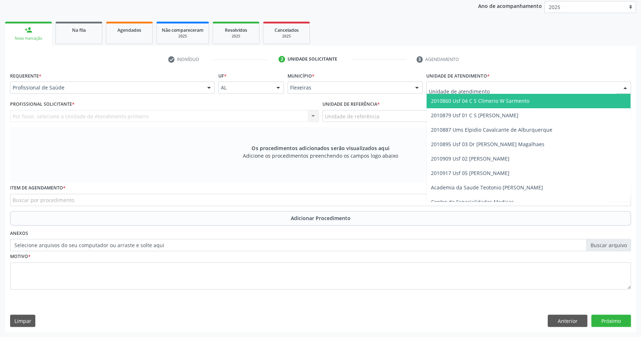
click at [490, 92] on div at bounding box center [528, 87] width 205 height 12
click at [486, 101] on span "2010860 Usf 04 C S Climerio W Sarmento" at bounding box center [480, 100] width 98 height 7
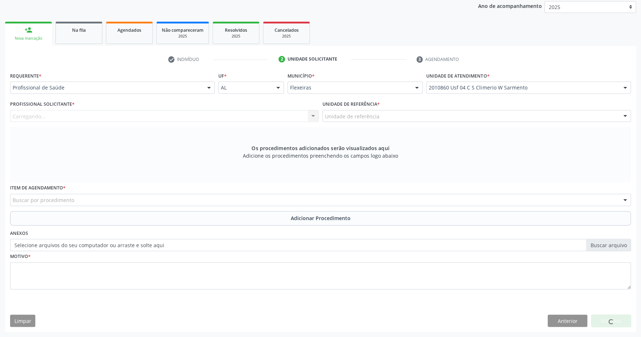
click at [484, 115] on div "Unidade de referência" at bounding box center [477, 116] width 309 height 12
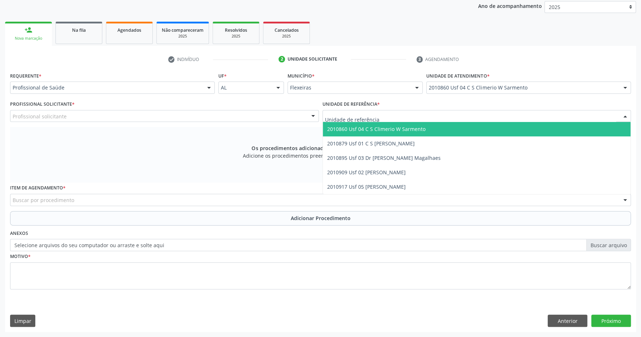
click at [482, 131] on span "2010860 Usf 04 C S Climerio W Sarmento" at bounding box center [477, 129] width 308 height 14
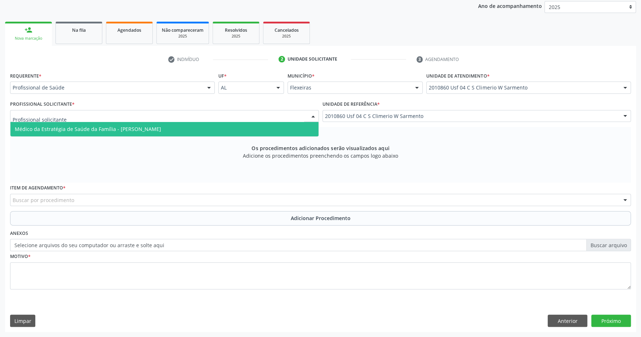
click at [253, 117] on div at bounding box center [164, 116] width 309 height 12
click at [161, 128] on span "Médico da Estratégia de Saúde da Família - [PERSON_NAME]" at bounding box center [88, 128] width 146 height 7
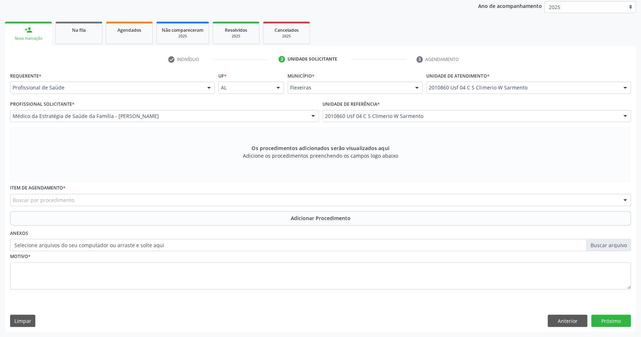
click at [137, 201] on div "Buscar por procedimento" at bounding box center [320, 200] width 621 height 12
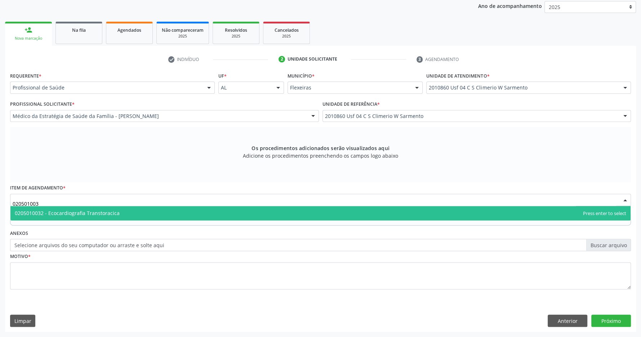
type input "0205010032"
click at [124, 214] on span "0205010032 - Ecocardiografia Transtoracica" at bounding box center [320, 213] width 620 height 14
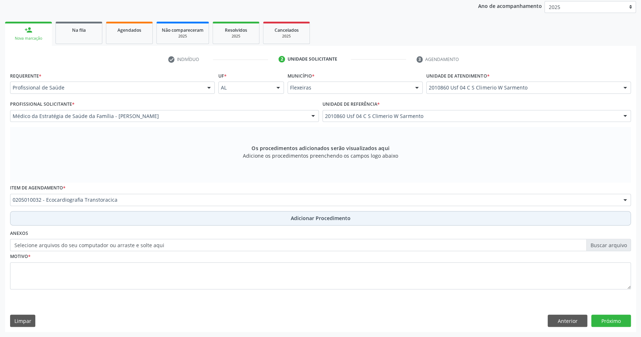
click at [249, 212] on button "Adicionar Procedimento" at bounding box center [320, 218] width 621 height 14
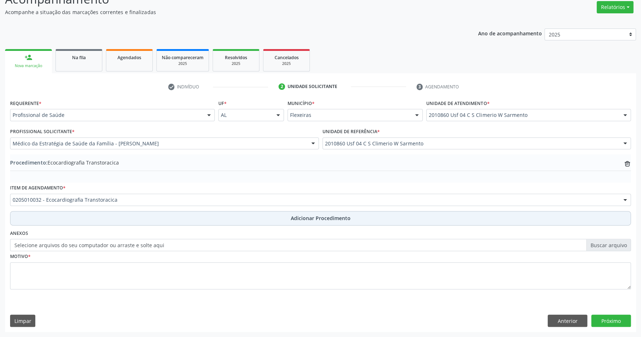
scroll to position [111, 0]
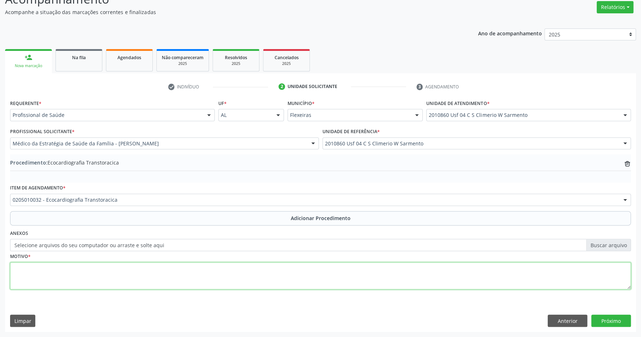
click at [133, 288] on textarea at bounding box center [320, 275] width 621 height 27
type textarea "HAS EPISODIOS DE [MEDICAL_DATA] EM MMII"
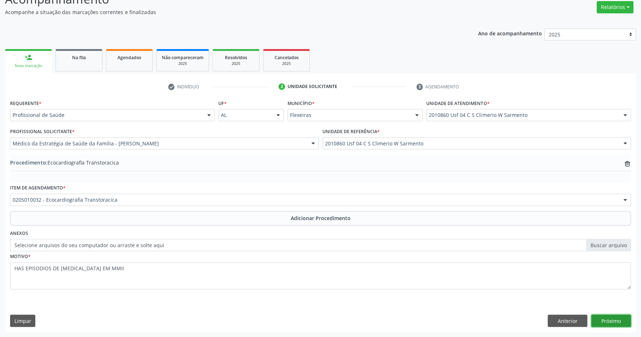
click at [612, 317] on button "Próximo" at bounding box center [611, 320] width 40 height 12
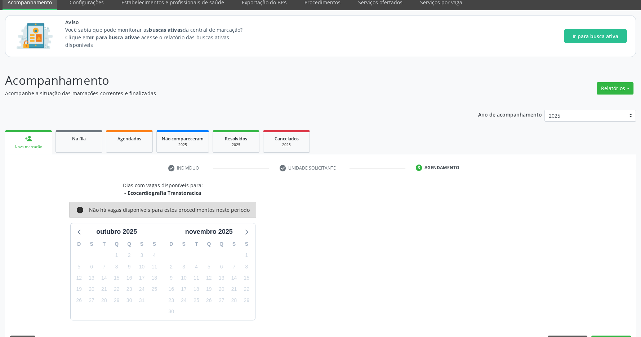
scroll to position [51, 0]
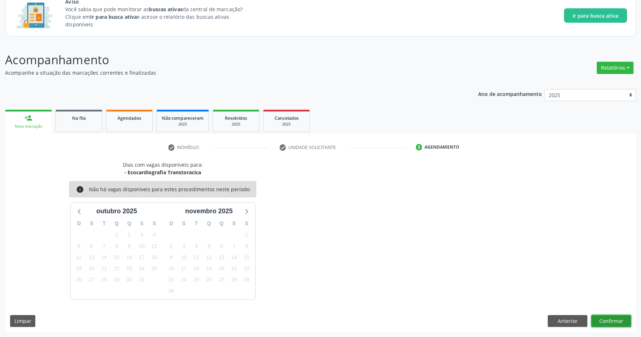
click at [608, 323] on button "Confirmar" at bounding box center [611, 321] width 40 height 12
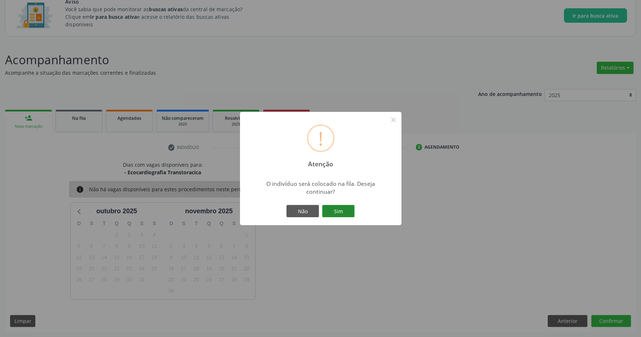
click at [341, 206] on button "Sim" at bounding box center [338, 211] width 32 height 12
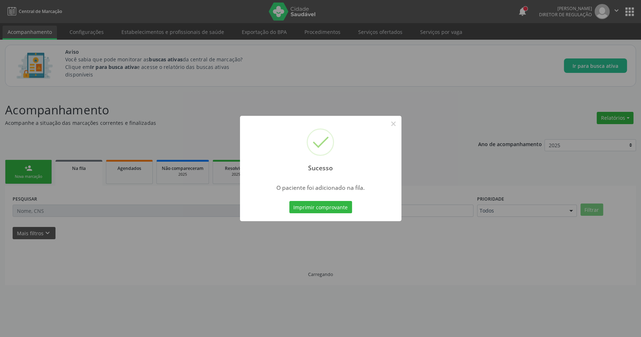
scroll to position [0, 0]
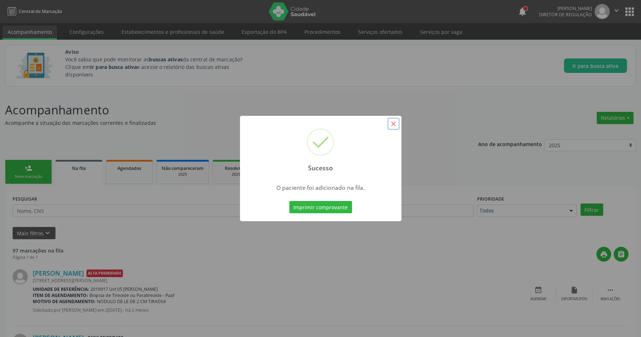
click at [396, 126] on button "×" at bounding box center [393, 123] width 12 height 12
